Goal: Task Accomplishment & Management: Manage account settings

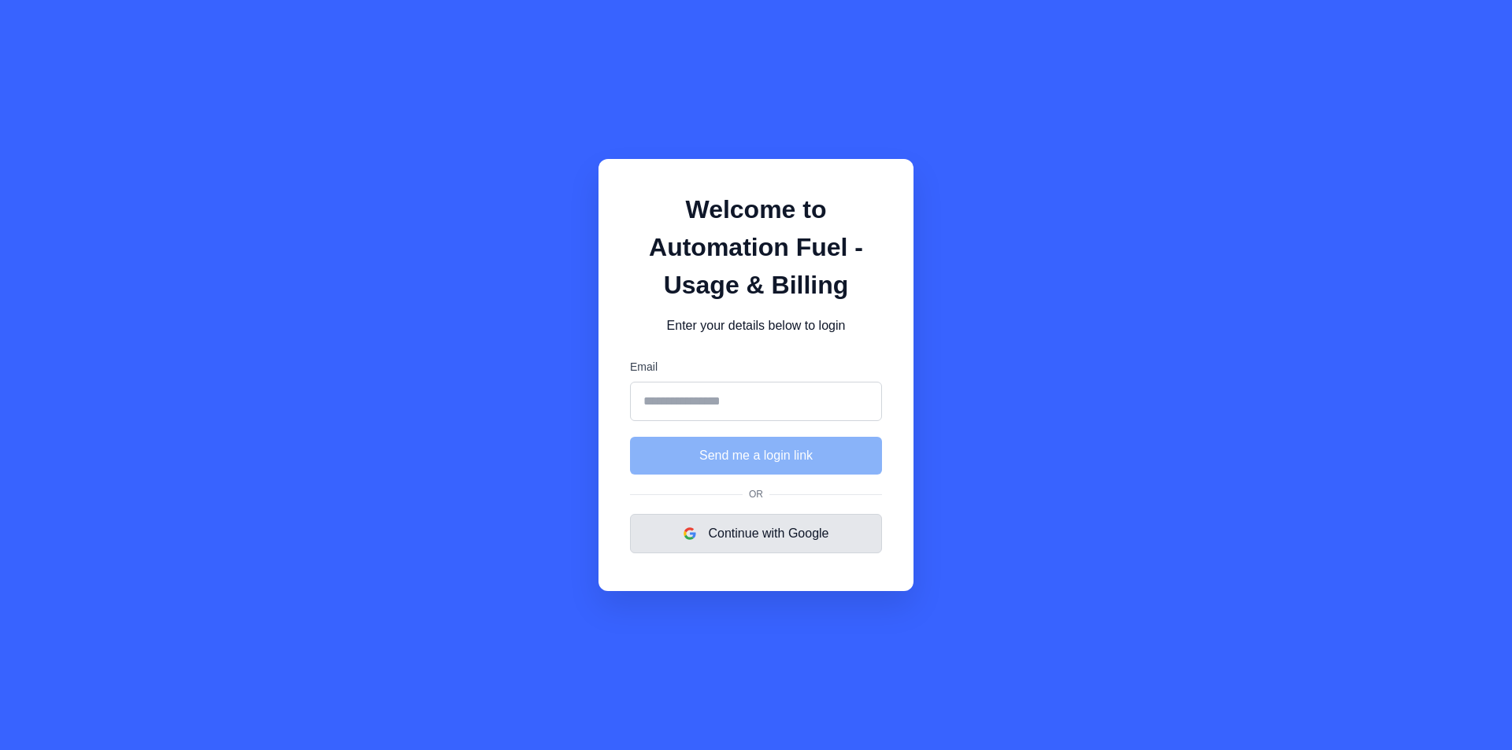
click at [753, 534] on button "Continue with Google" at bounding box center [756, 533] width 252 height 39
